Goal: Task Accomplishment & Management: Manage account settings

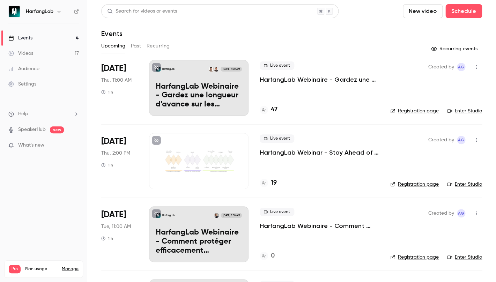
click at [274, 111] on h4 "47" at bounding box center [274, 109] width 7 height 9
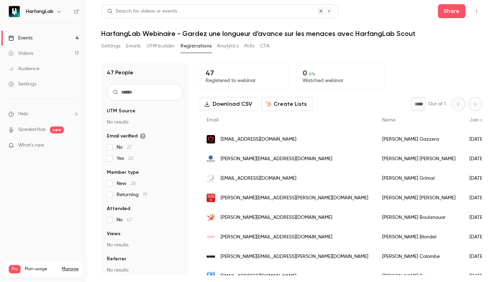
click at [44, 56] on link "Videos 17" at bounding box center [43, 53] width 87 height 15
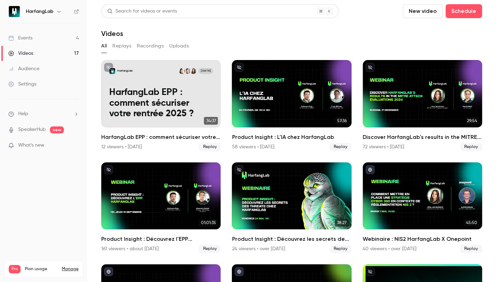
click at [44, 39] on link "Events 4" at bounding box center [43, 37] width 87 height 15
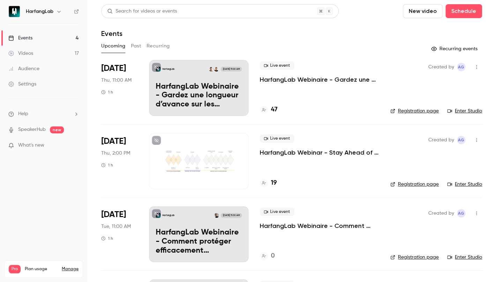
click at [231, 169] on div at bounding box center [199, 161] width 100 height 56
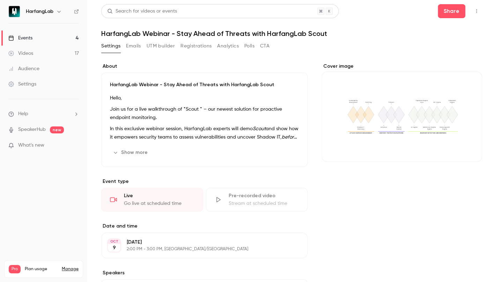
click at [188, 48] on button "Registrations" at bounding box center [196, 46] width 31 height 11
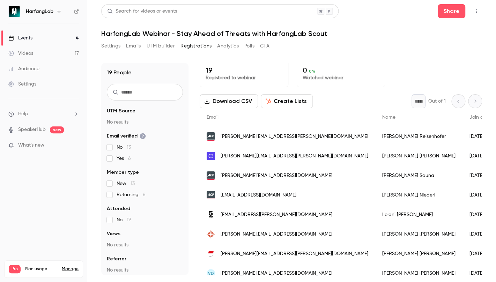
scroll to position [5, 0]
